Goal: Information Seeking & Learning: Compare options

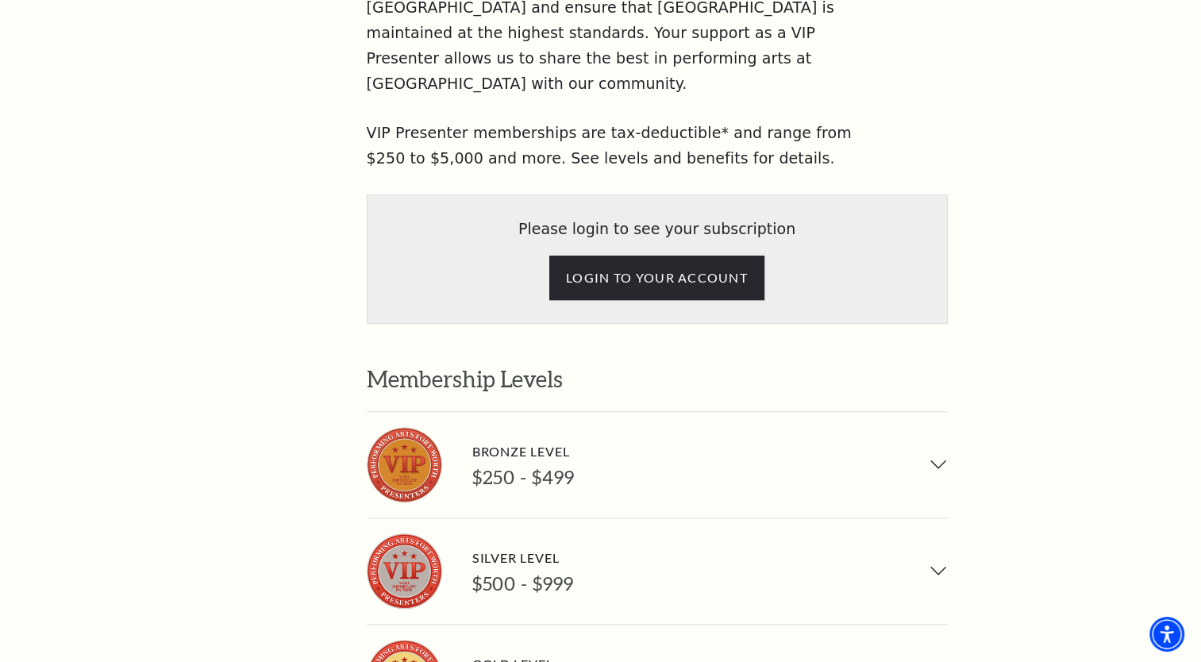
scroll to position [952, 0]
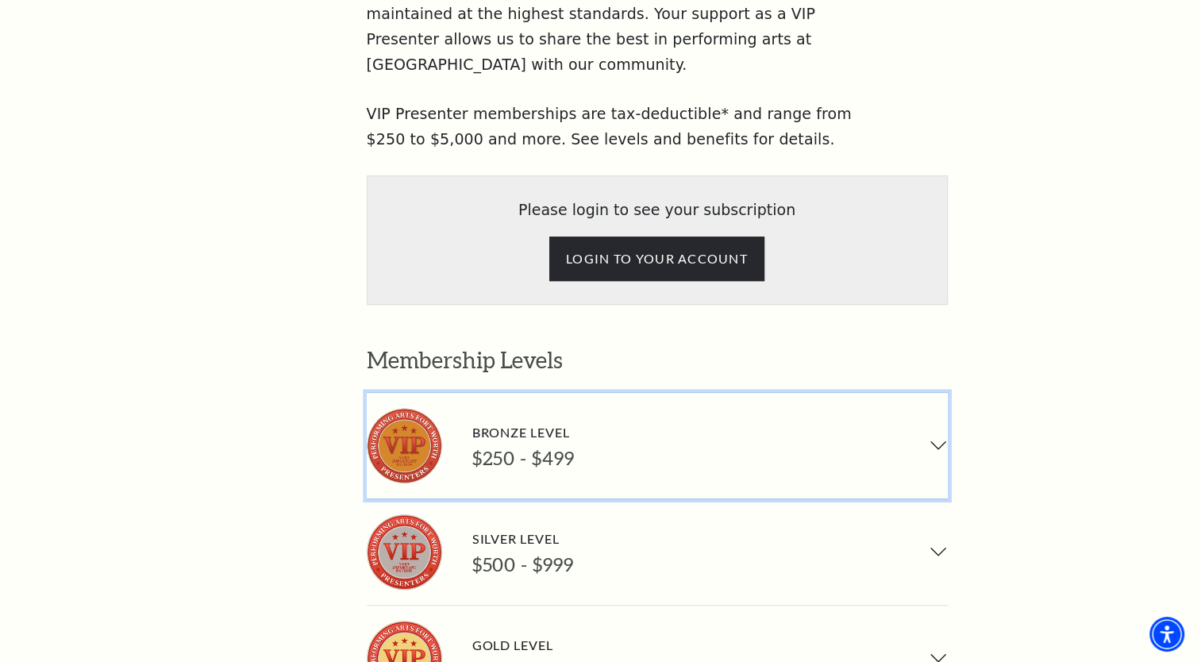
click at [933, 393] on button "Bronze Level $250 - $499" at bounding box center [657, 446] width 581 height 106
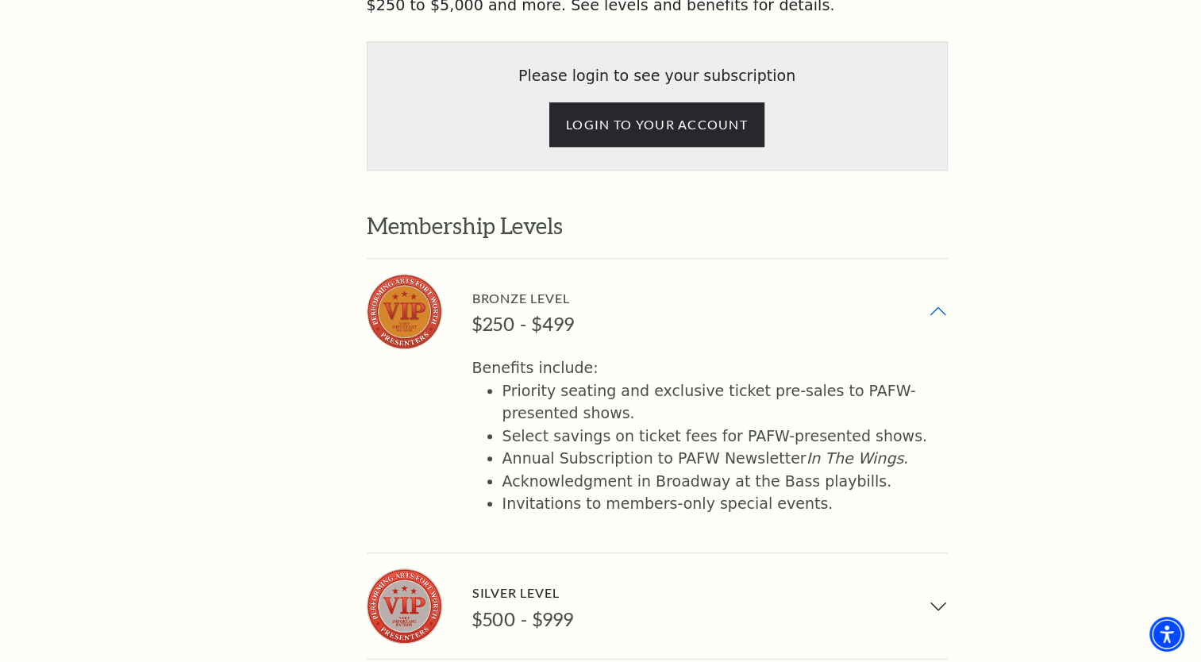
scroll to position [1111, 0]
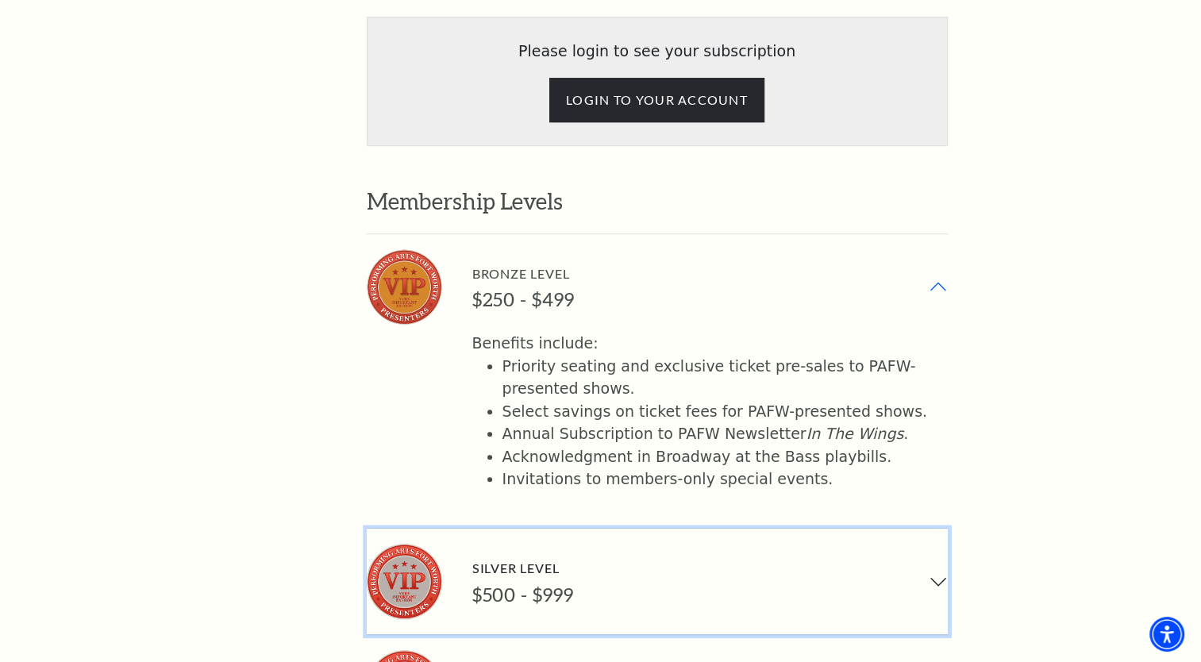
click at [931, 529] on button "Silver Level $500 - $999" at bounding box center [657, 582] width 581 height 106
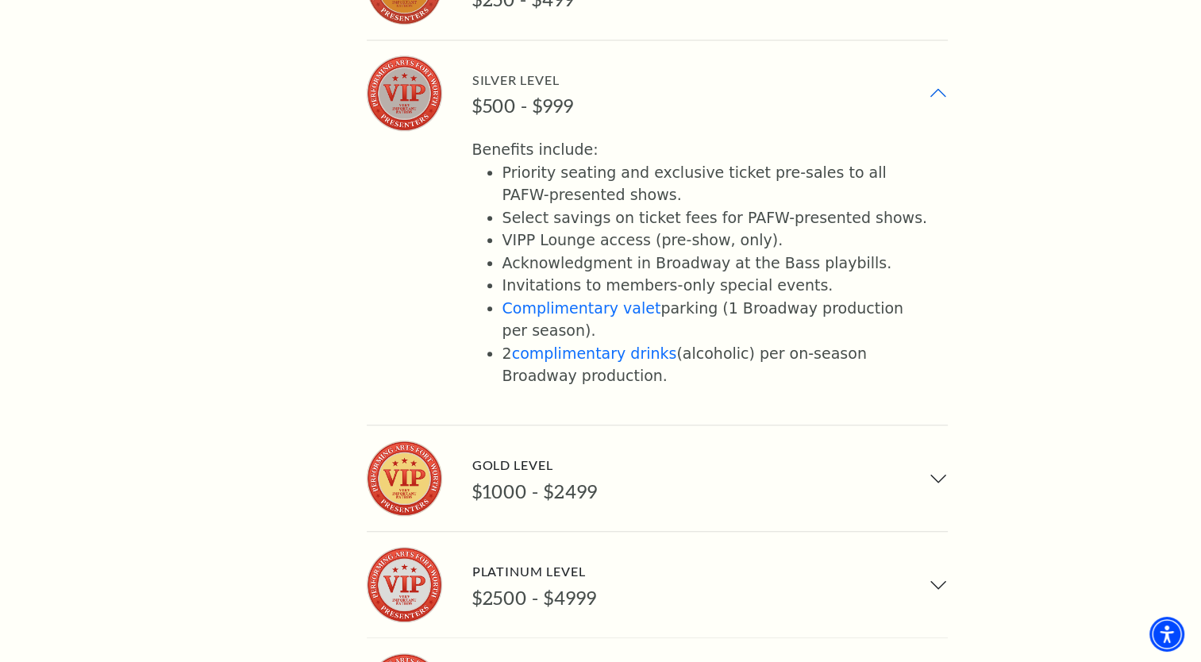
scroll to position [1428, 0]
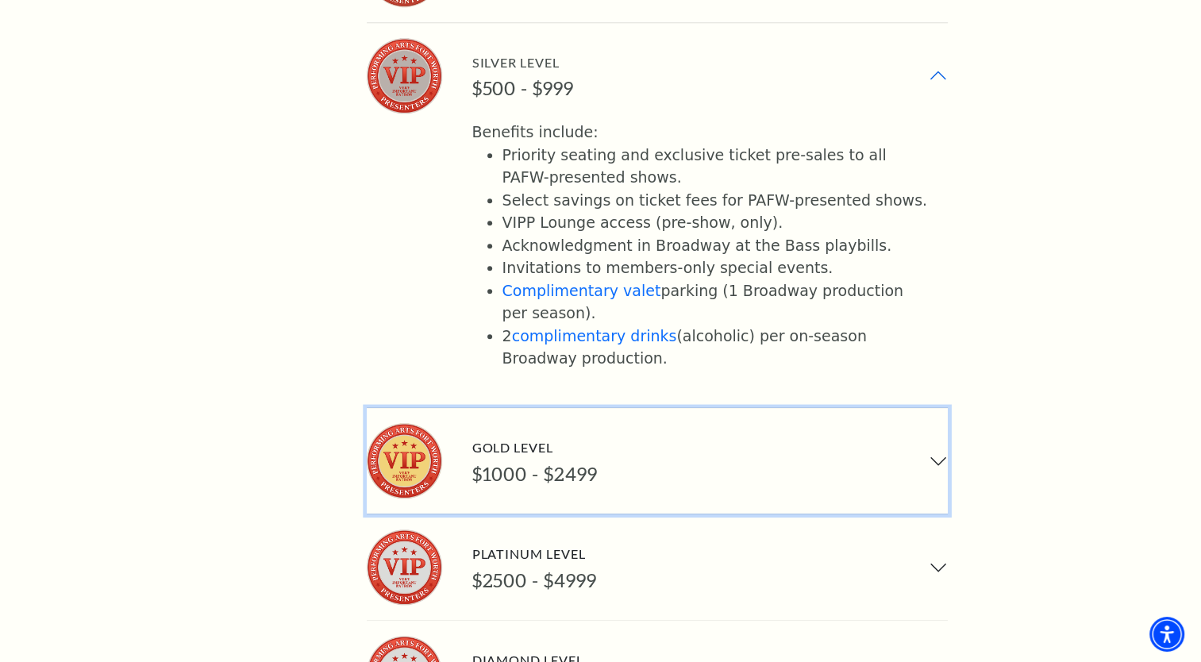
click at [939, 408] on button "Gold Level $1000 - $2499" at bounding box center [657, 461] width 581 height 106
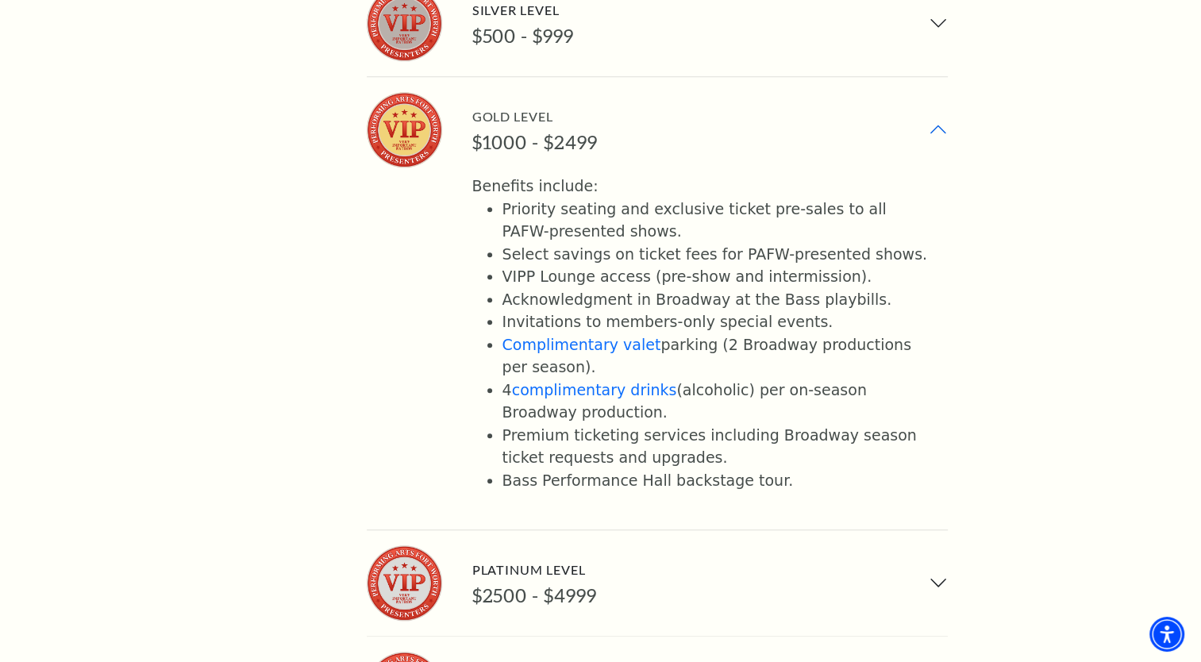
scroll to position [1508, 0]
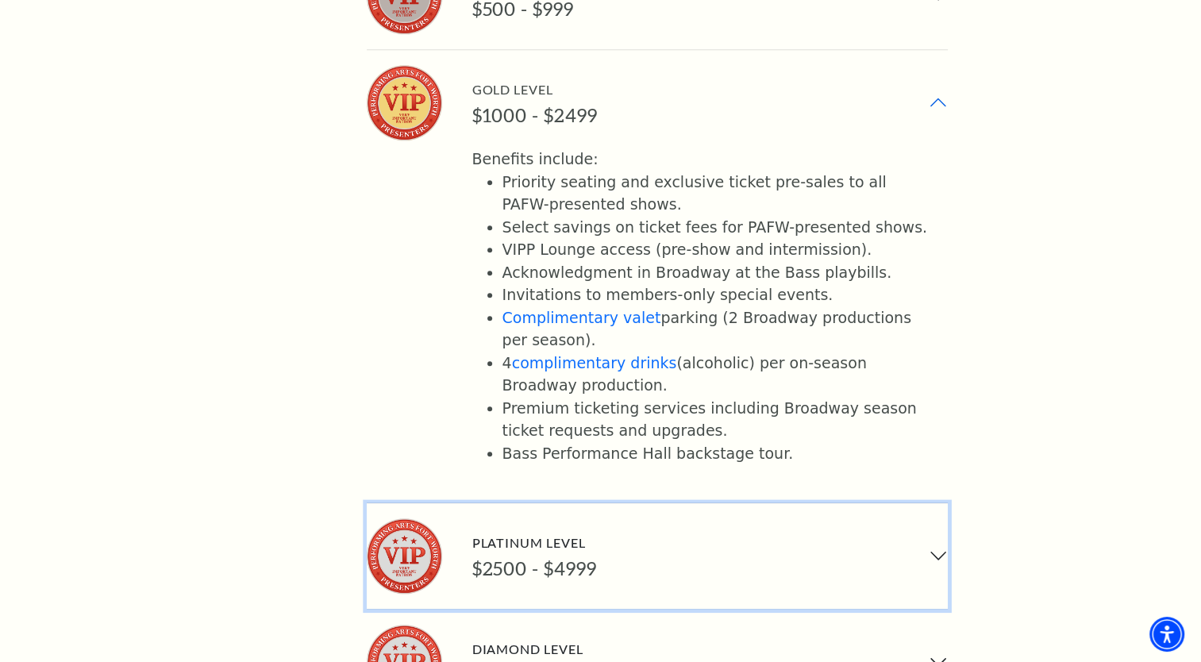
click at [940, 503] on button "Platinum Level $2500 - $4999" at bounding box center [657, 556] width 581 height 106
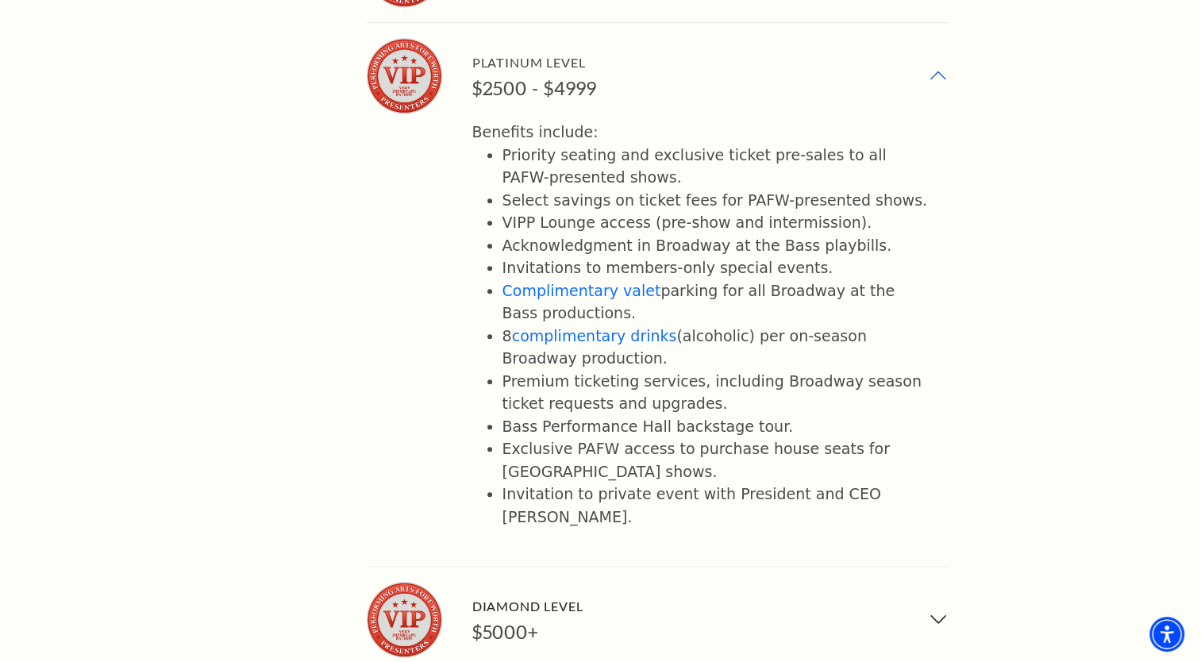
scroll to position [1666, 0]
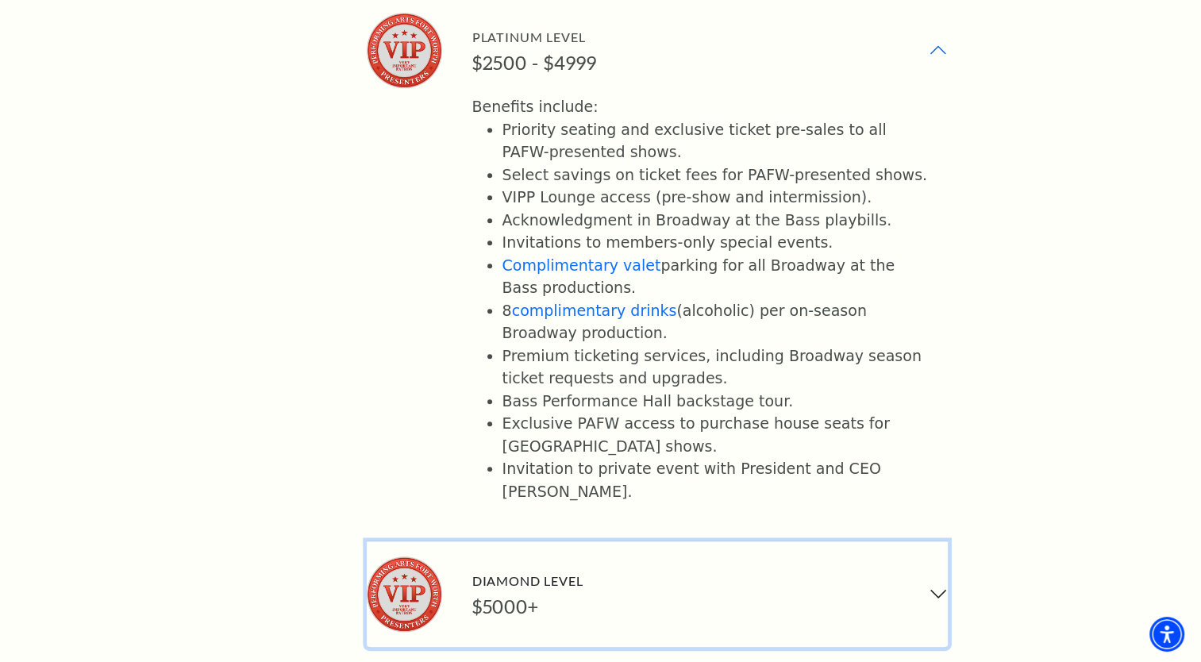
click at [942, 541] on button "Diamond Level $5000+" at bounding box center [657, 594] width 581 height 106
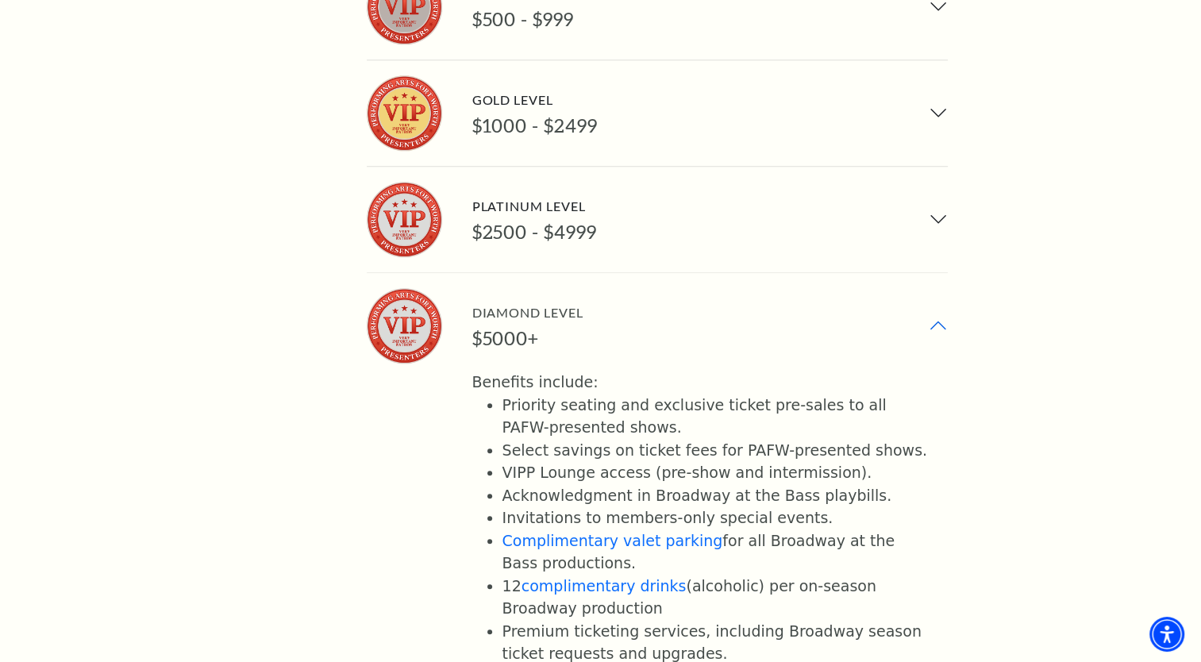
scroll to position [1508, 0]
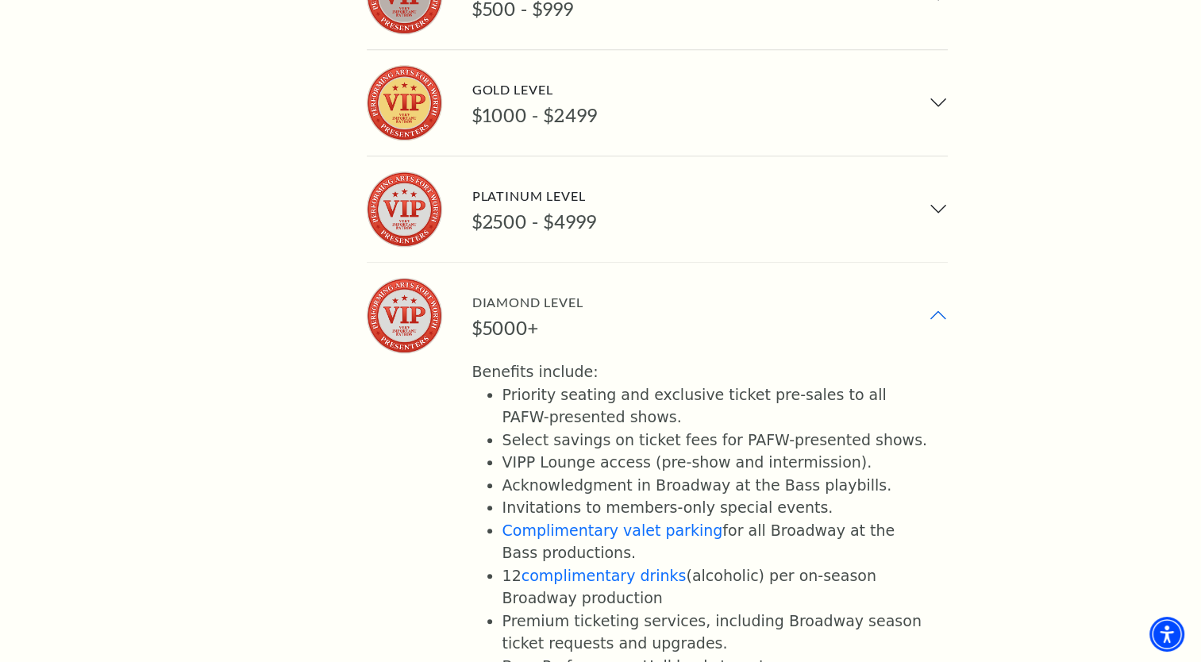
click at [933, 263] on button "Diamond Level $5000+" at bounding box center [657, 316] width 581 height 106
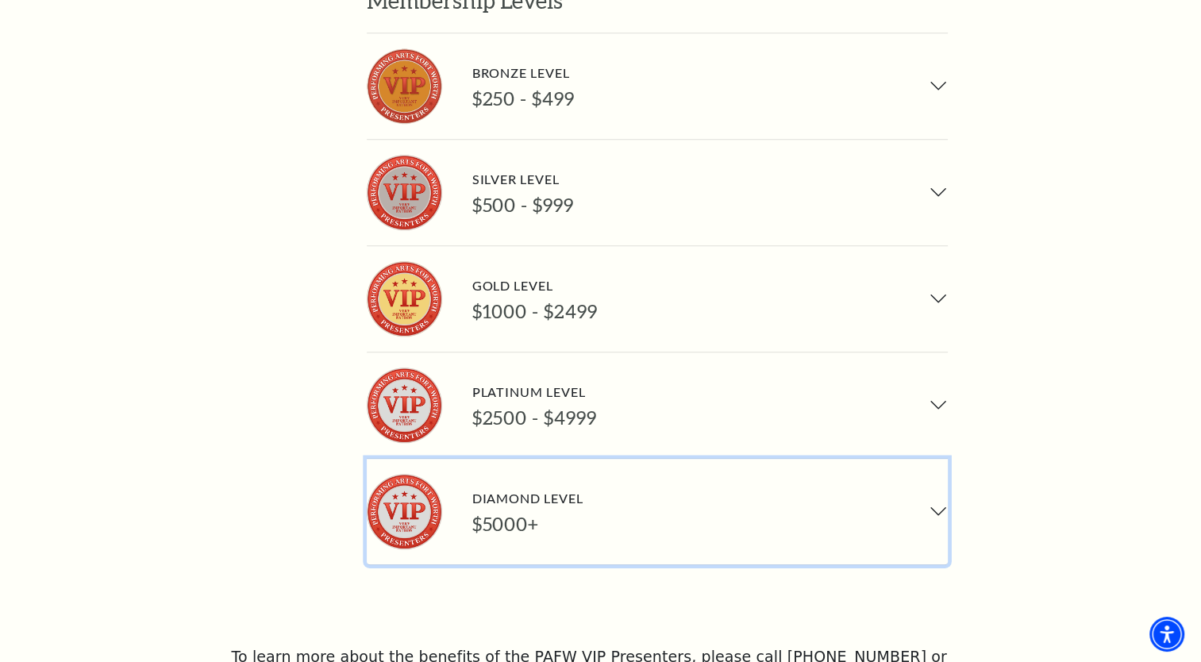
scroll to position [1270, 0]
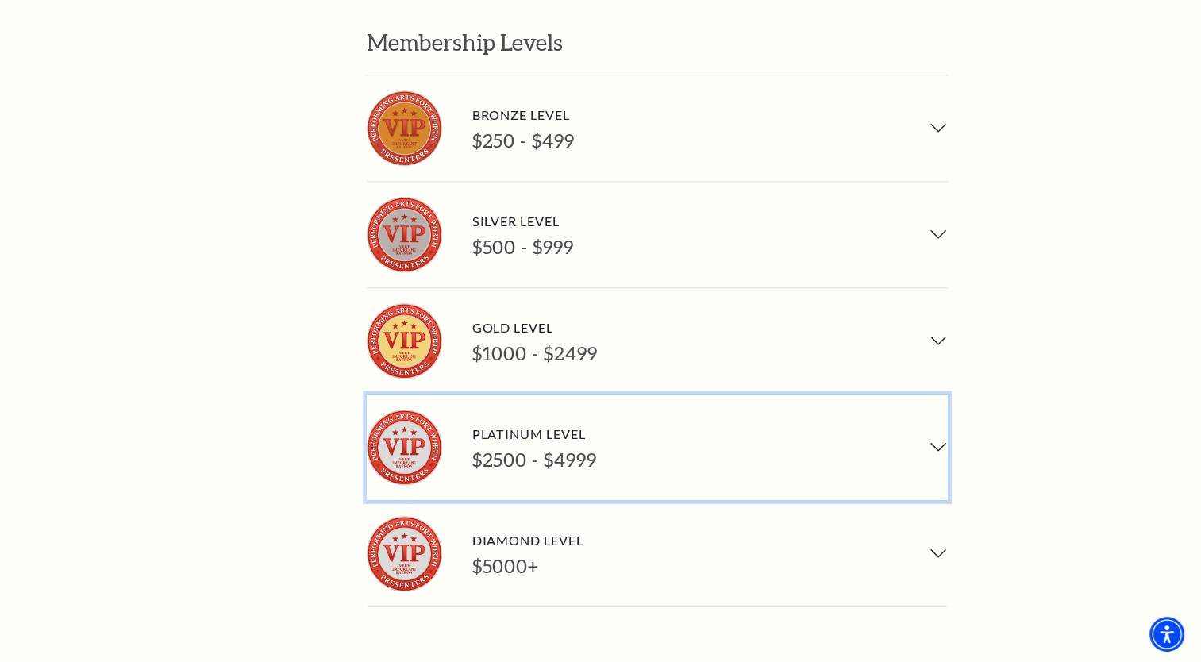
click at [938, 394] on button "Platinum Level $2500 - $4999" at bounding box center [657, 447] width 581 height 106
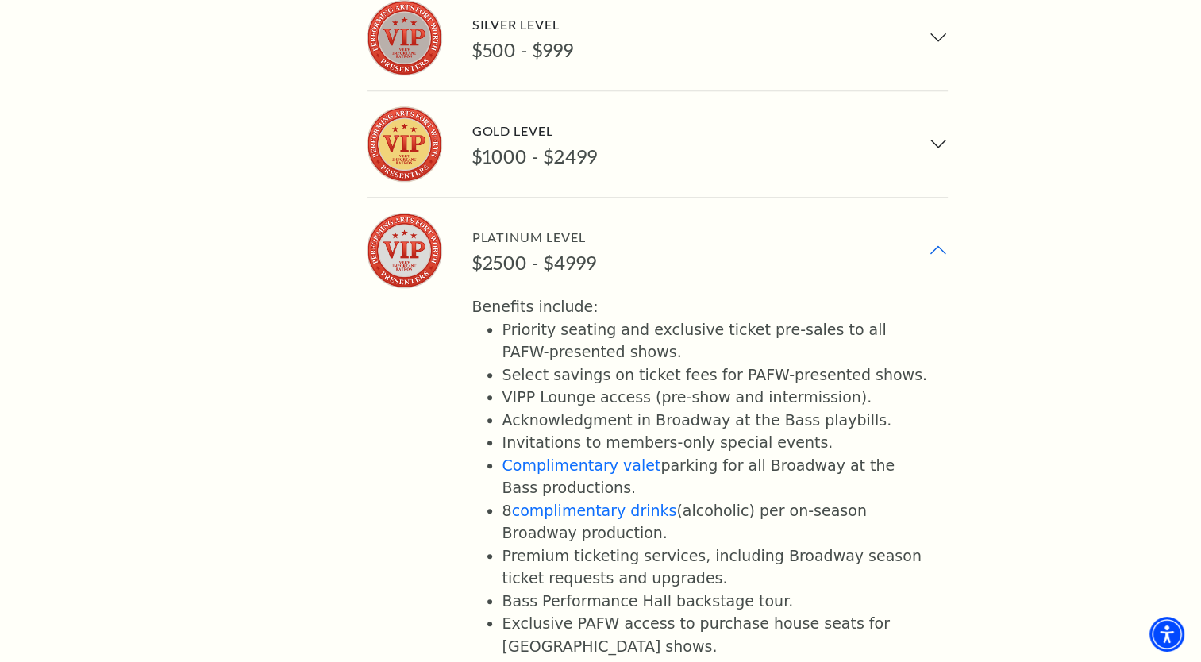
scroll to position [1428, 0]
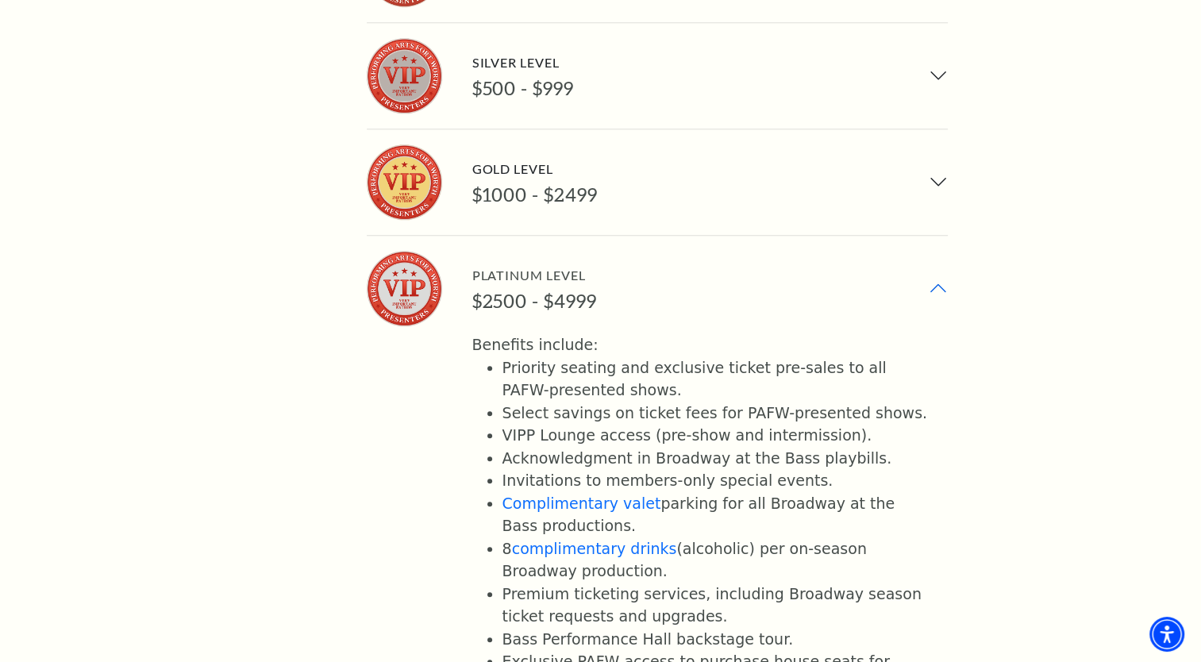
click at [935, 236] on button "Platinum Level $2500 - $4999" at bounding box center [657, 289] width 581 height 106
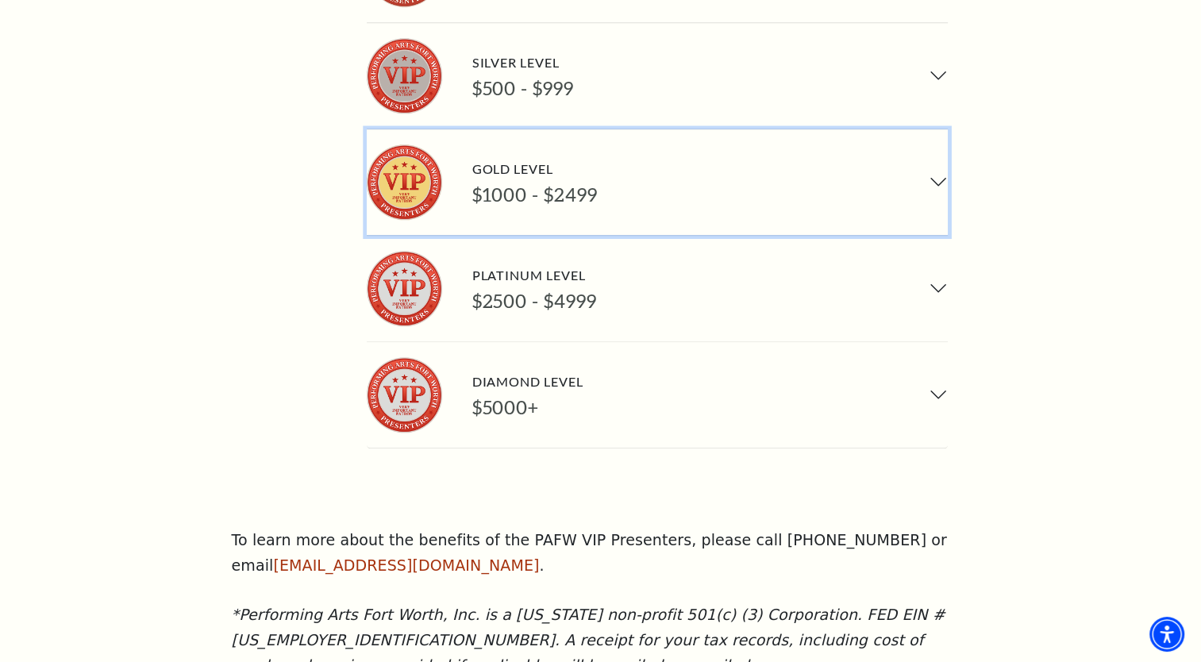
click at [936, 129] on button "Gold Level $1000 - $2499" at bounding box center [657, 182] width 581 height 106
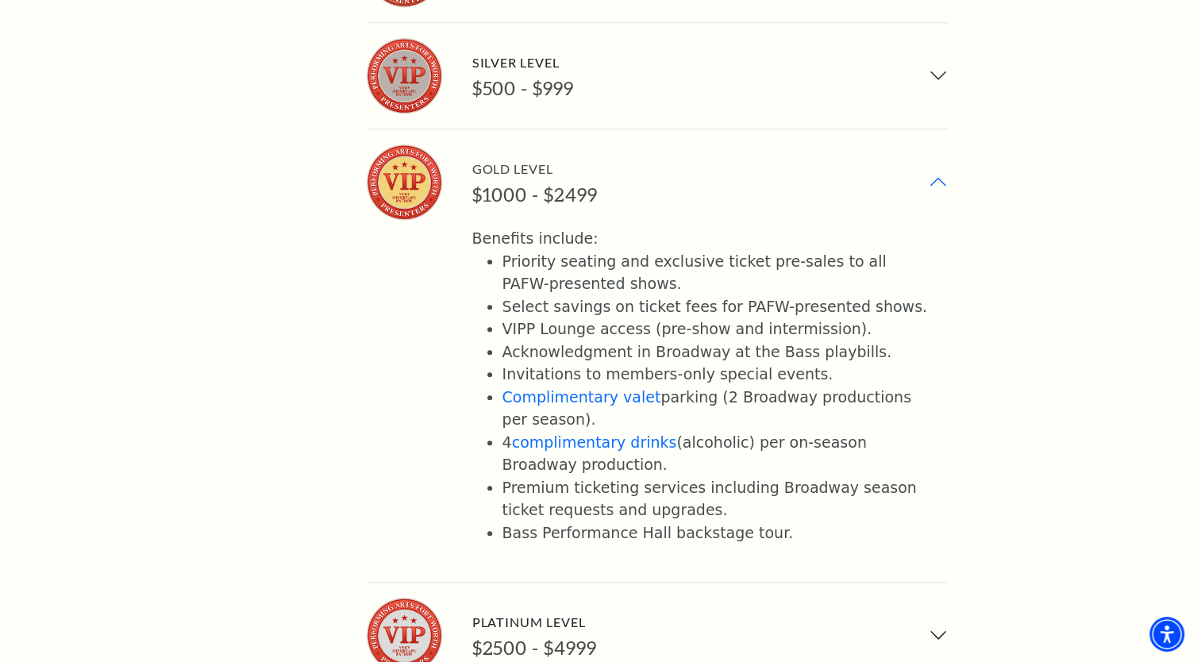
click at [934, 129] on button "Gold Level $1000 - $2499" at bounding box center [657, 182] width 581 height 106
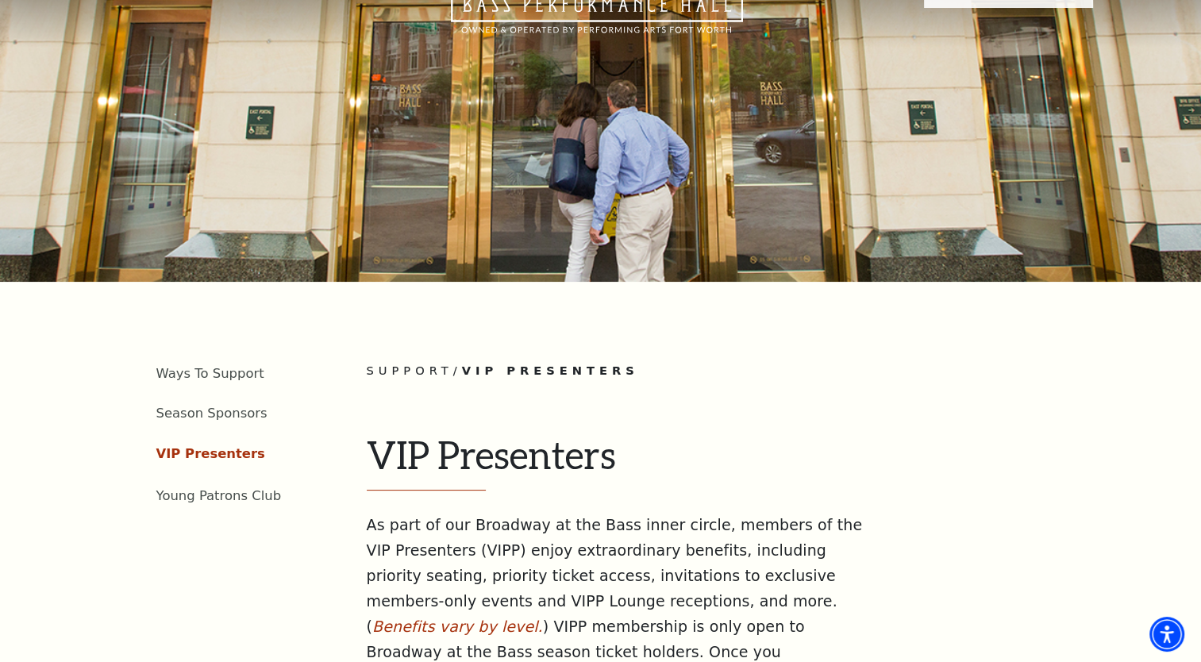
scroll to position [0, 0]
